Goal: Transaction & Acquisition: Download file/media

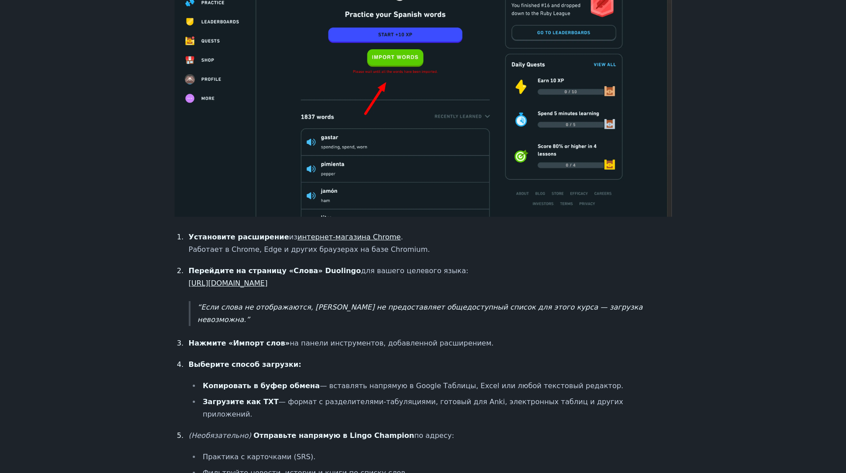
scroll to position [501, 0]
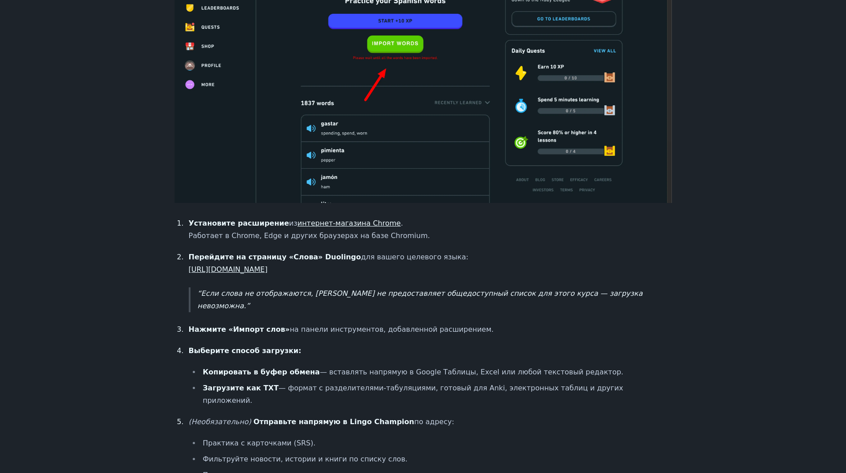
click at [268, 267] on font "[URL][DOMAIN_NAME]" at bounding box center [228, 269] width 79 height 8
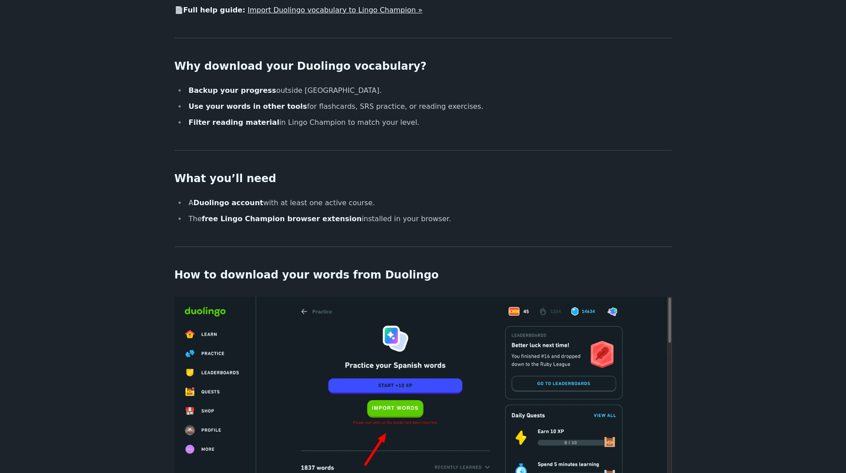
scroll to position [0, 0]
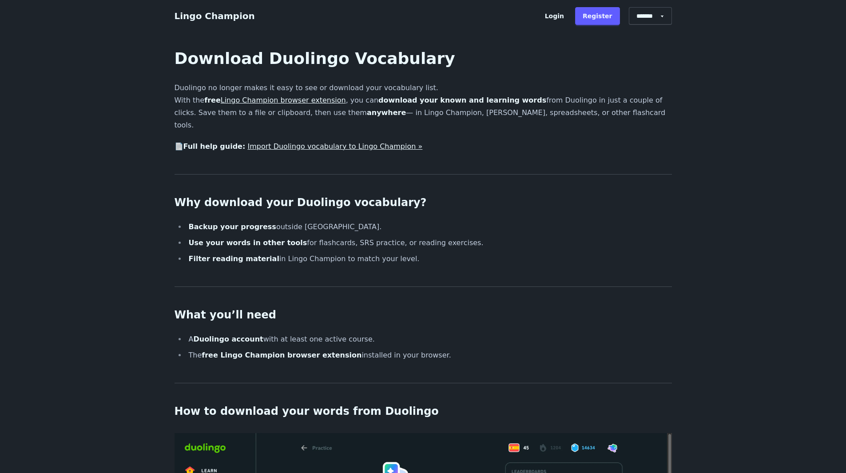
click at [286, 142] on link "Import Duolingo vocabulary to Lingo Champion »" at bounding box center [334, 146] width 175 height 8
click at [248, 103] on link "Lingo Champion browser extension" at bounding box center [283, 100] width 125 height 8
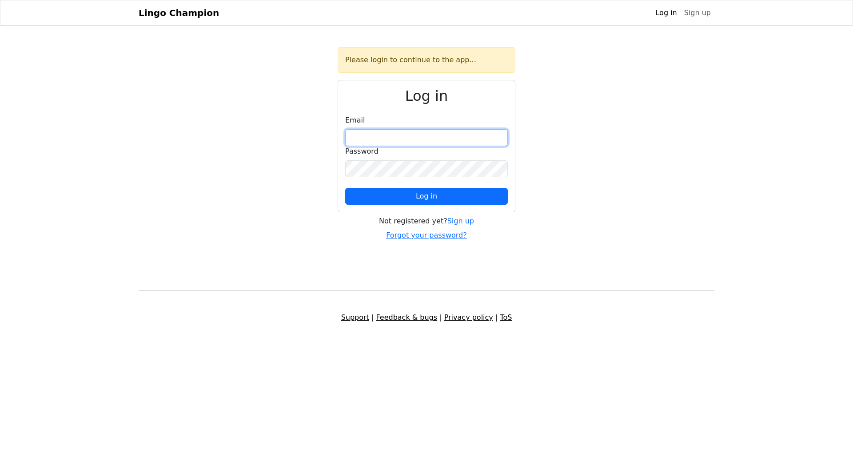
click at [429, 132] on input "email" at bounding box center [426, 137] width 163 height 17
